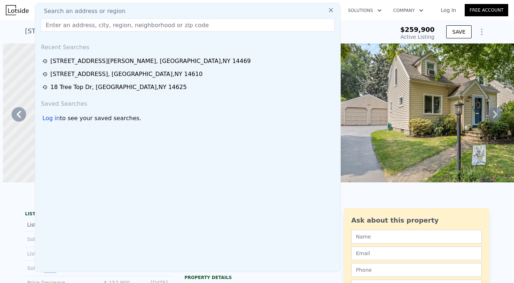
scroll to position [0, 5692]
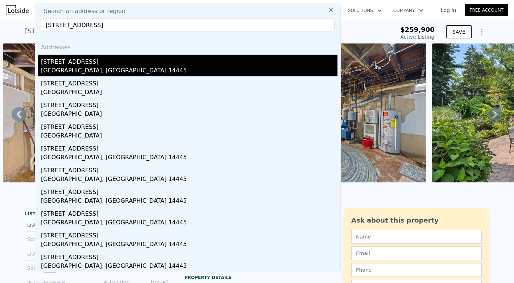
type input "[STREET_ADDRESS]"
click at [88, 66] on div "[STREET_ADDRESS]" at bounding box center [189, 61] width 296 height 12
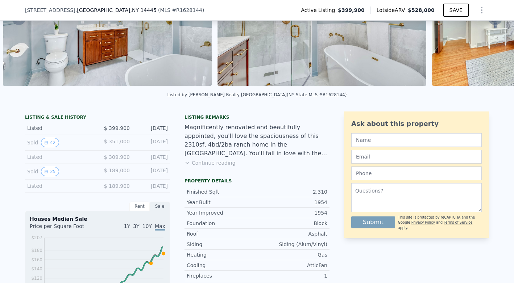
scroll to position [95, 0]
click at [54, 145] on button "42" at bounding box center [50, 142] width 18 height 9
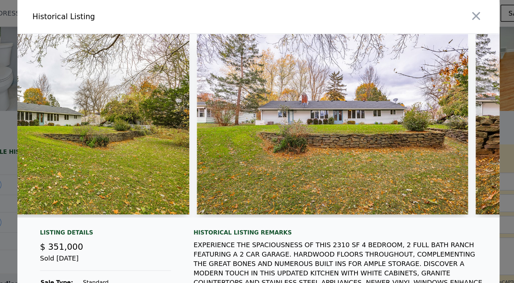
scroll to position [0, 0]
click at [421, 14] on icon "button" at bounding box center [424, 12] width 6 height 6
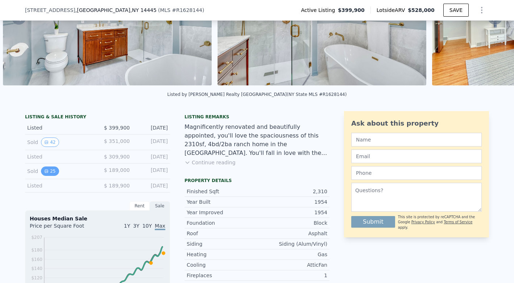
click at [50, 169] on button "25" at bounding box center [50, 171] width 18 height 9
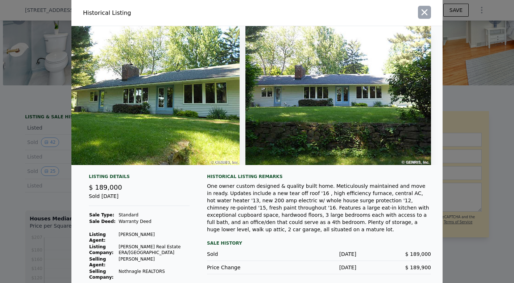
click at [425, 11] on icon "button" at bounding box center [424, 12] width 6 height 6
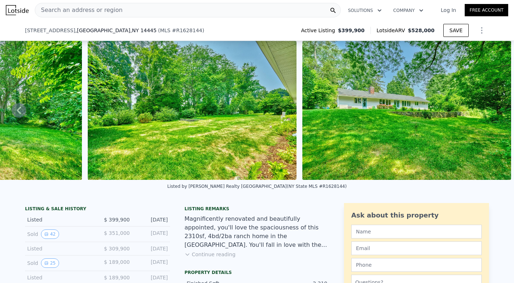
scroll to position [63, 0]
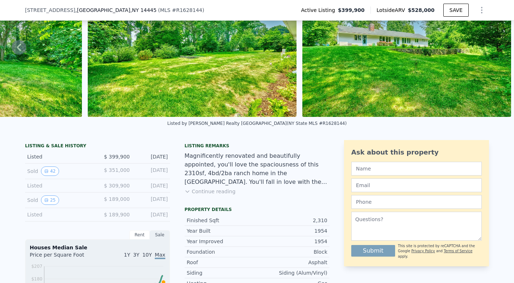
click at [214, 190] on button "Continue reading" at bounding box center [209, 191] width 51 height 7
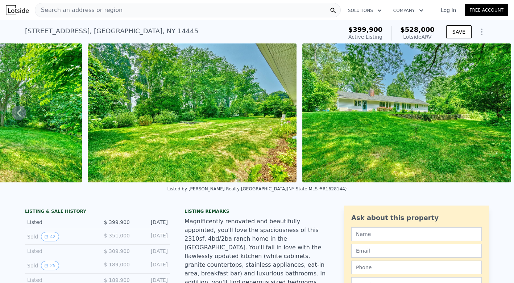
scroll to position [0, 0]
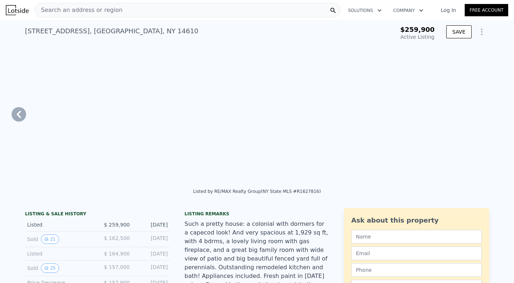
type input "$ 478,000"
type input "1644"
type input "2187"
type input "8712"
type input "16553"
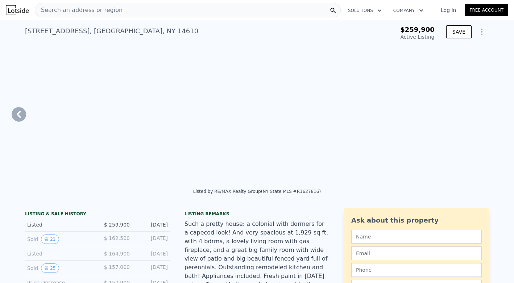
type input "$ 165,244"
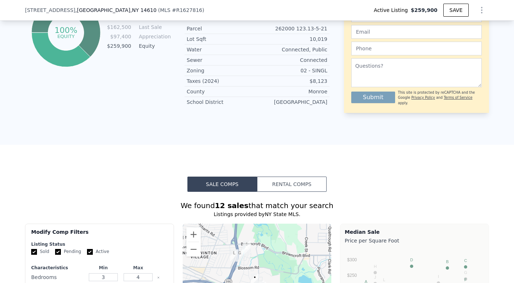
scroll to position [499, 0]
